Goal: Transaction & Acquisition: Purchase product/service

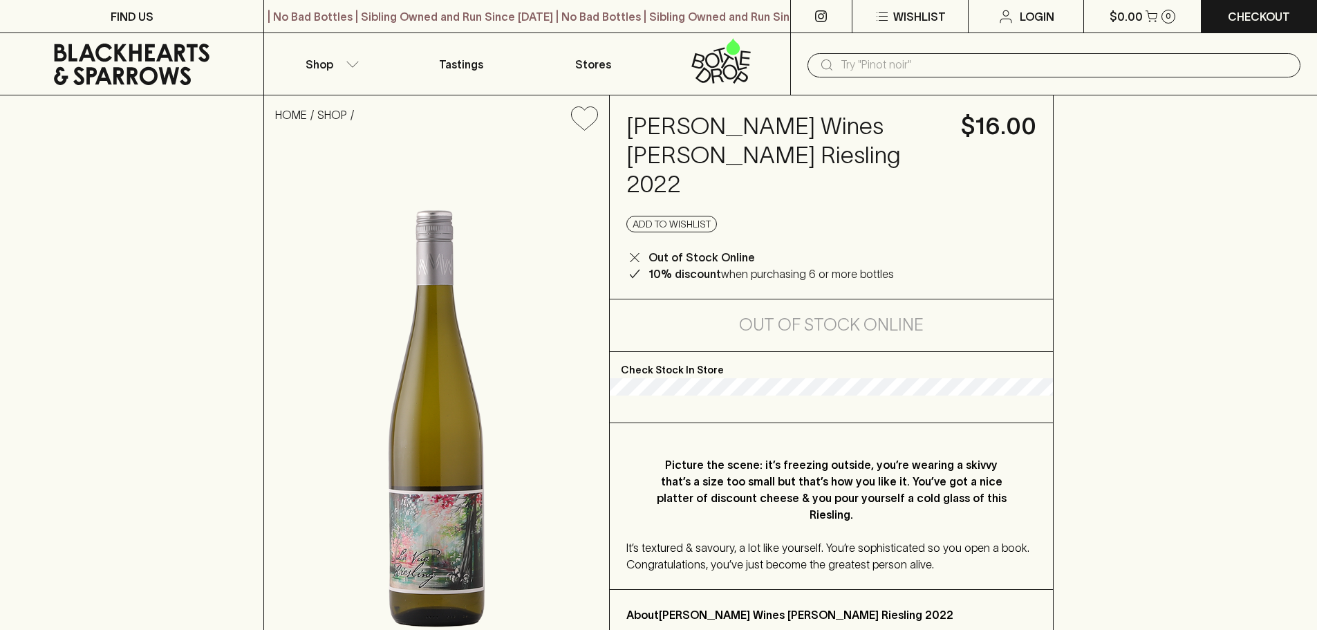
click at [735, 149] on h4 "[PERSON_NAME] Wines [PERSON_NAME] Riesling 2022" at bounding box center [785, 155] width 318 height 87
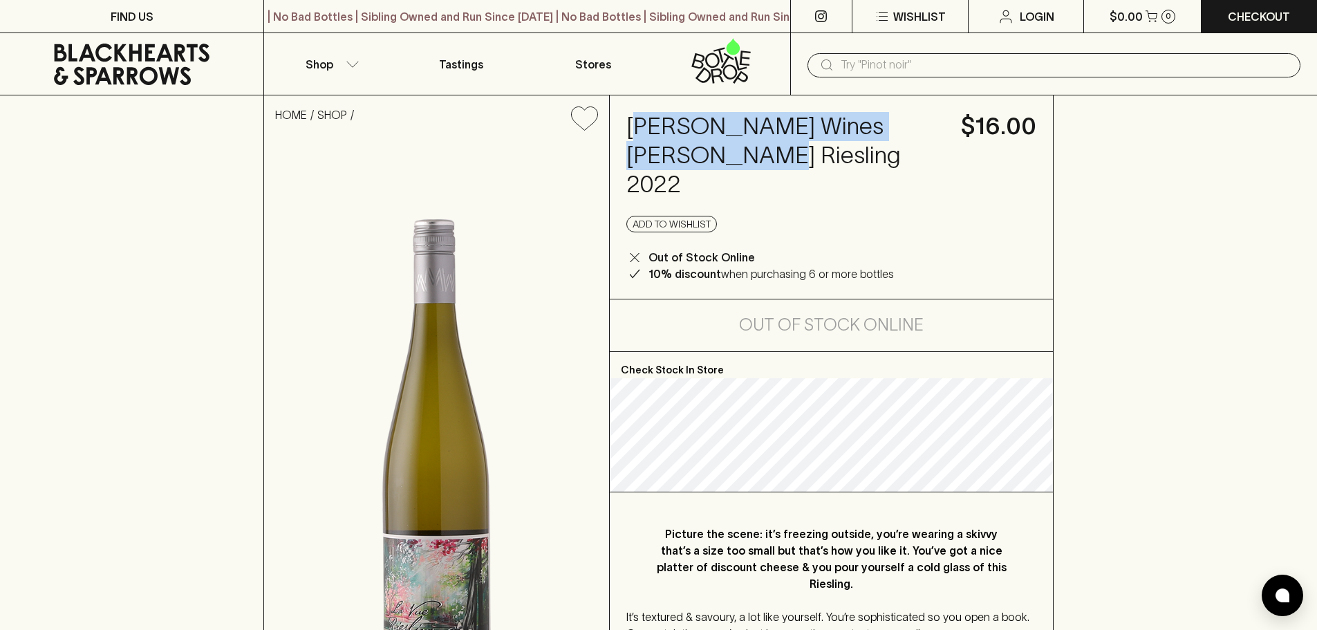
drag, startPoint x: 711, startPoint y: 160, endPoint x: 639, endPoint y: 131, distance: 76.9
click at [639, 131] on h4 "[PERSON_NAME] Wines [PERSON_NAME] Riesling 2022" at bounding box center [785, 155] width 318 height 87
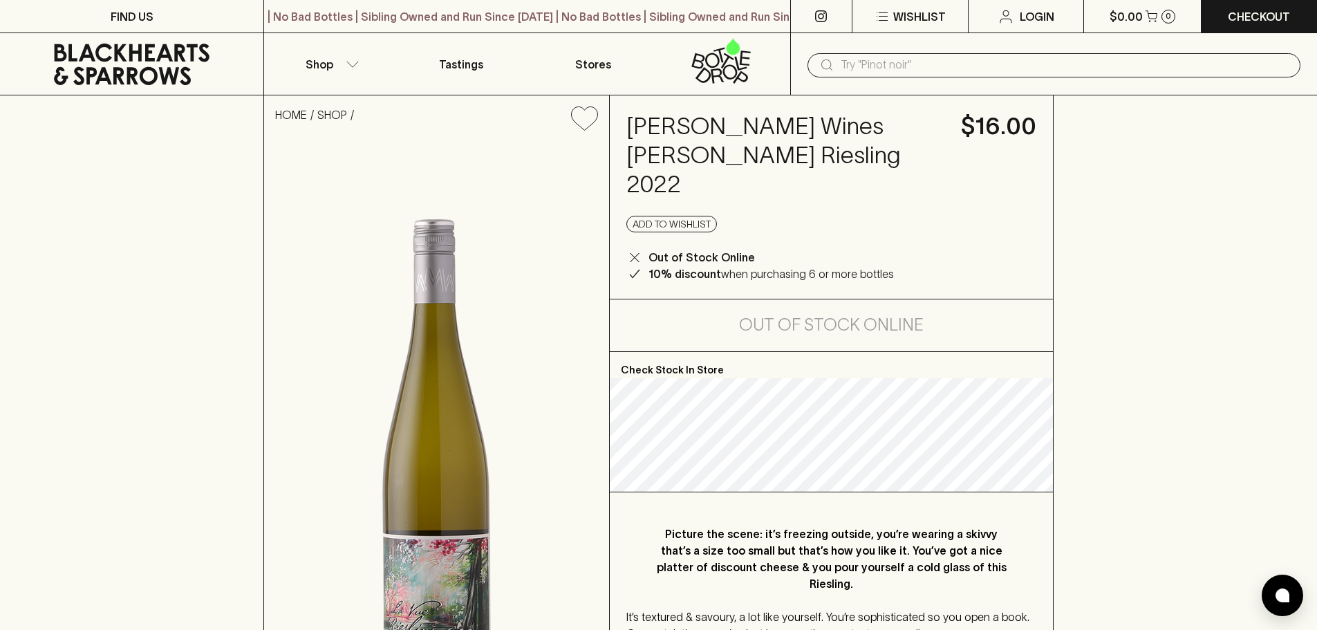
click at [743, 167] on h4 "[PERSON_NAME] Wines [PERSON_NAME] Riesling 2022" at bounding box center [785, 155] width 318 height 87
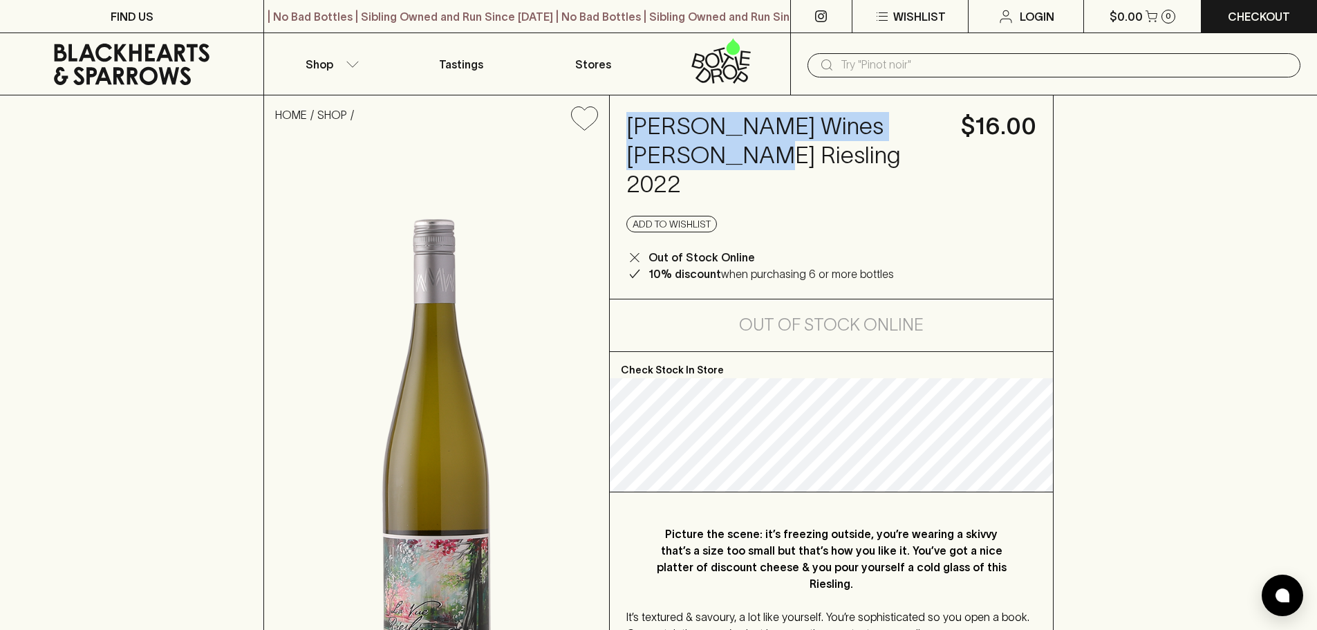
drag, startPoint x: 701, startPoint y: 160, endPoint x: 621, endPoint y: 119, distance: 90.3
click at [621, 119] on div "[PERSON_NAME] Wines [PERSON_NAME] Riesling 2022 $16.00 Add to wishlist Out of S…" at bounding box center [831, 196] width 443 height 203
copy h4 "[PERSON_NAME] Wines [PERSON_NAME] Riesling"
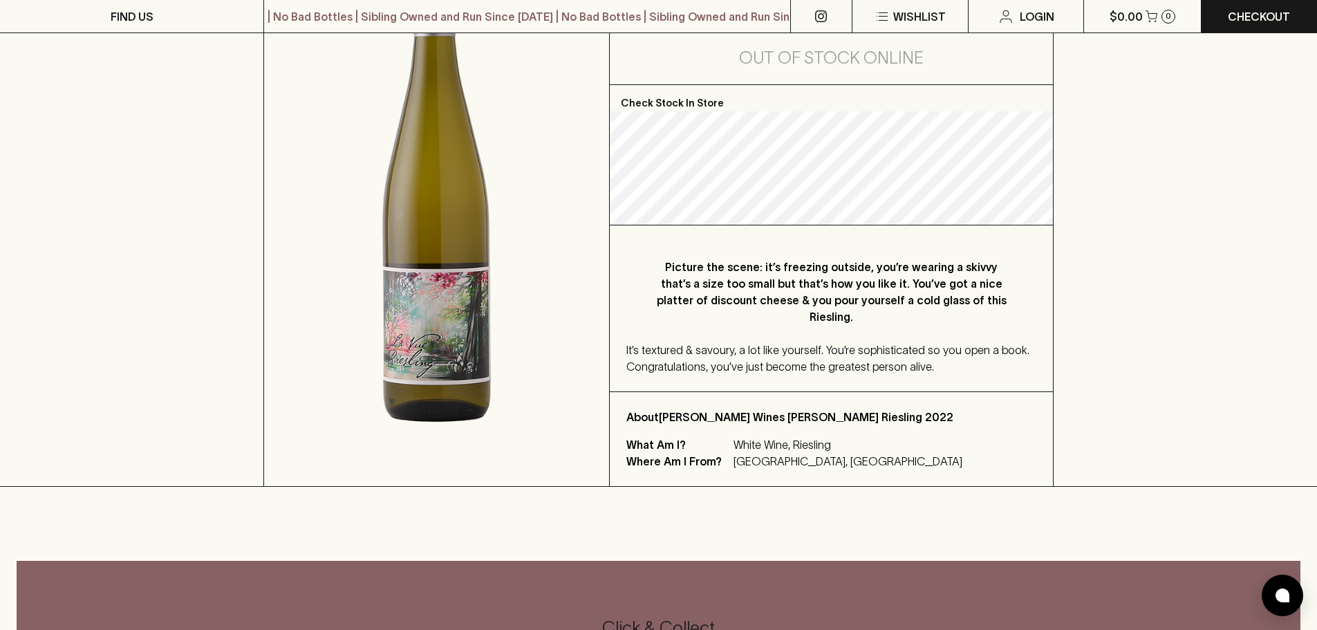
scroll to position [277, 0]
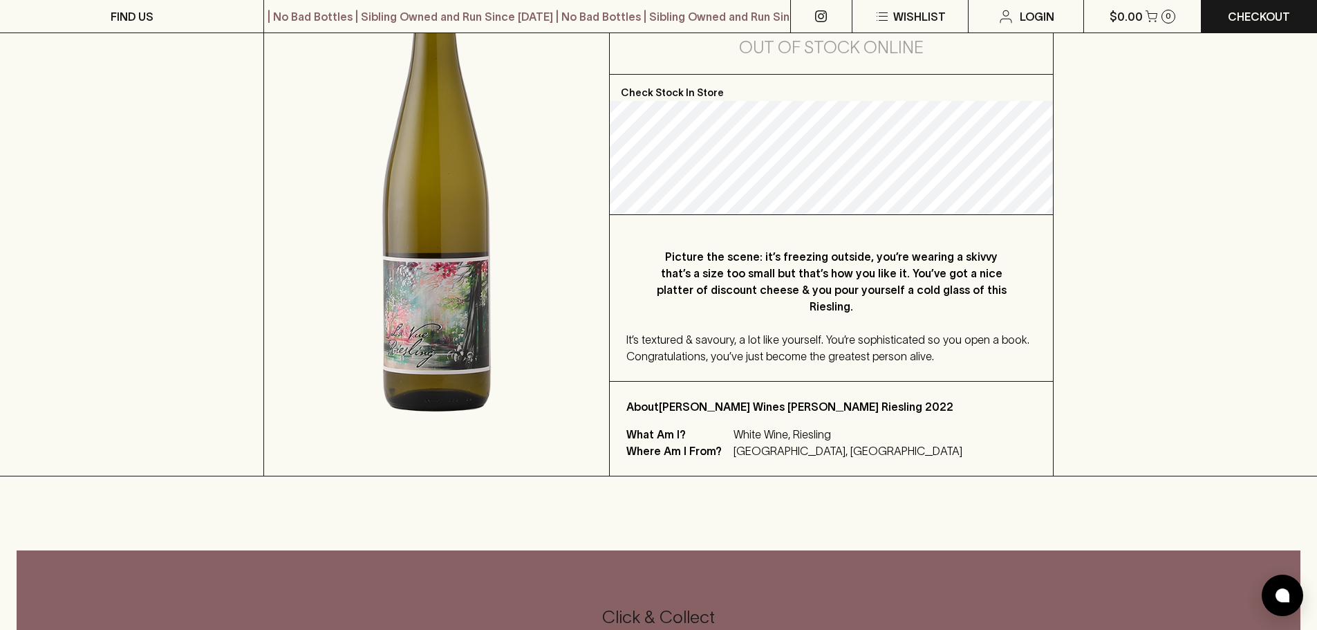
click at [801, 442] on p "[GEOGRAPHIC_DATA], [GEOGRAPHIC_DATA]" at bounding box center [847, 450] width 229 height 17
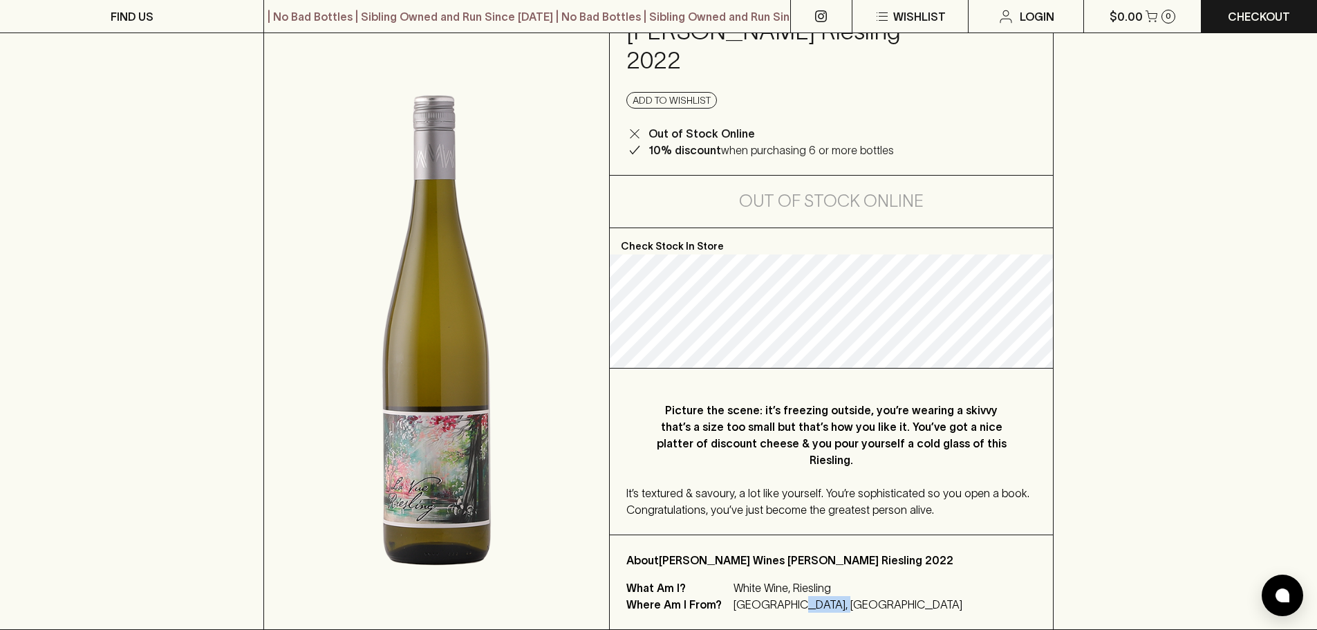
scroll to position [106, 0]
